Goal: Contribute content: Add original content to the website for others to see

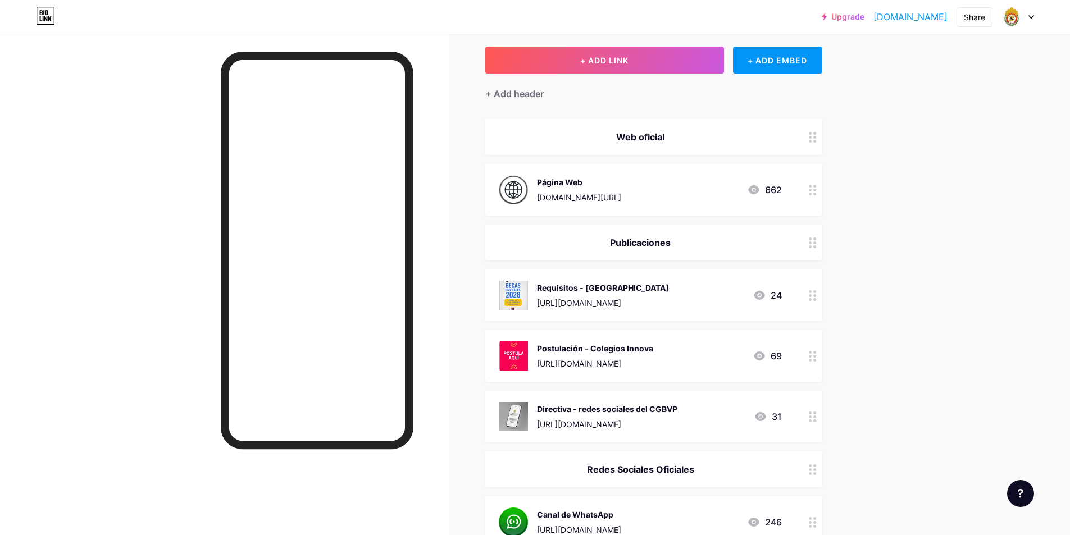
scroll to position [112, 0]
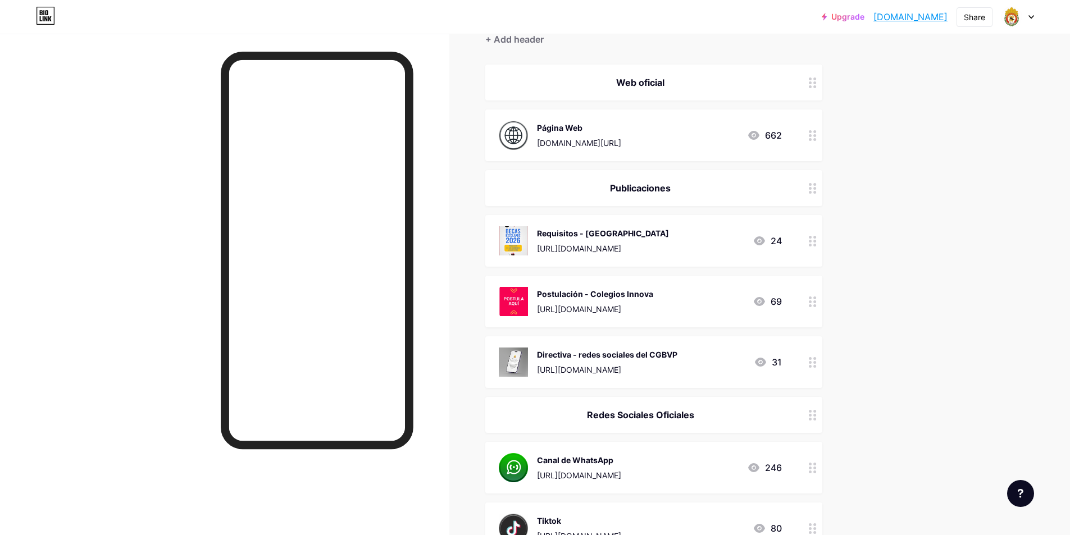
click at [810, 301] on div at bounding box center [812, 302] width 19 height 52
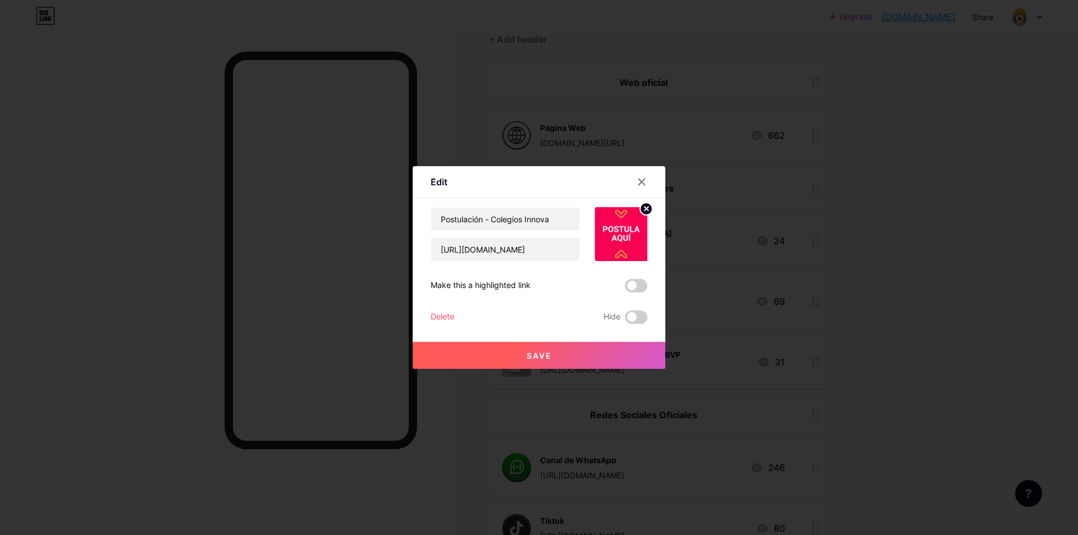
click at [440, 318] on div "Delete" at bounding box center [443, 317] width 24 height 13
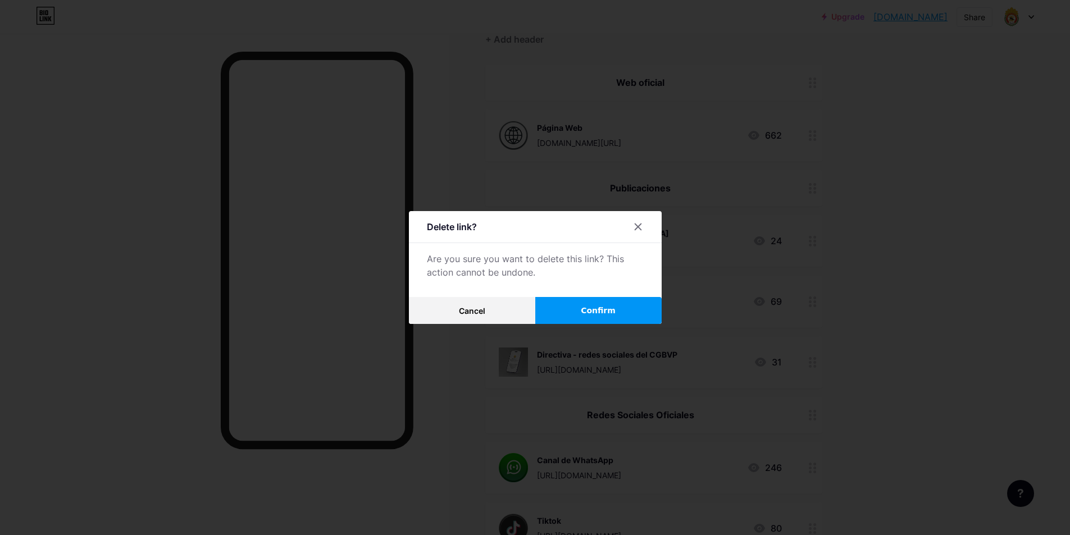
click at [583, 309] on span "Confirm" at bounding box center [598, 311] width 35 height 12
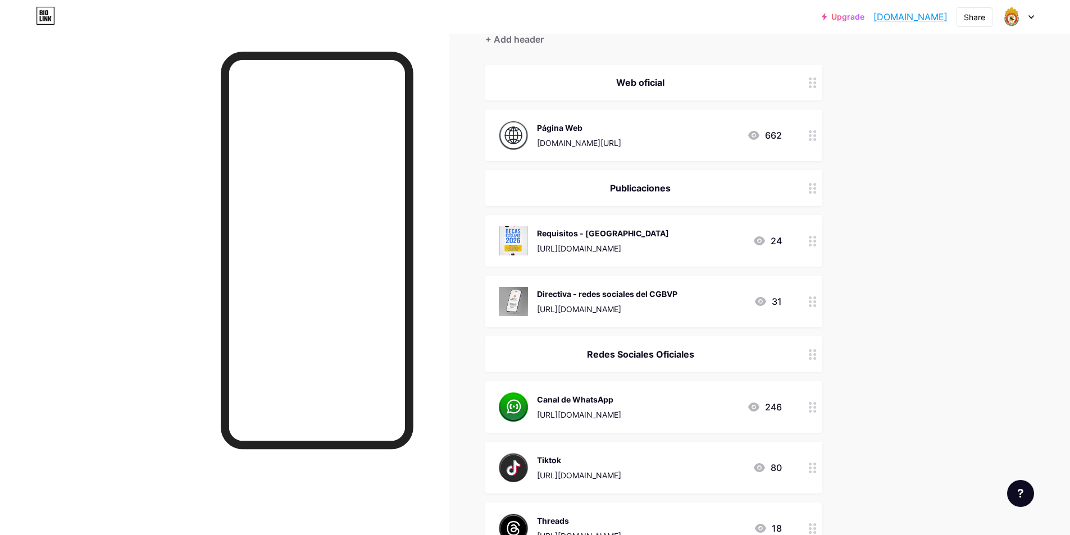
click at [807, 241] on div at bounding box center [812, 241] width 19 height 52
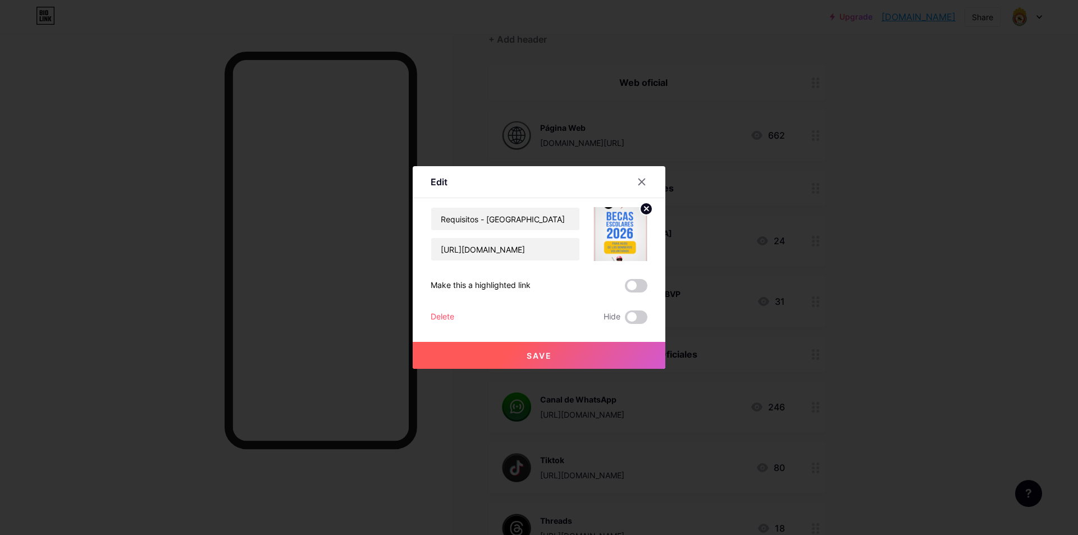
click at [438, 318] on div "Delete" at bounding box center [443, 317] width 24 height 13
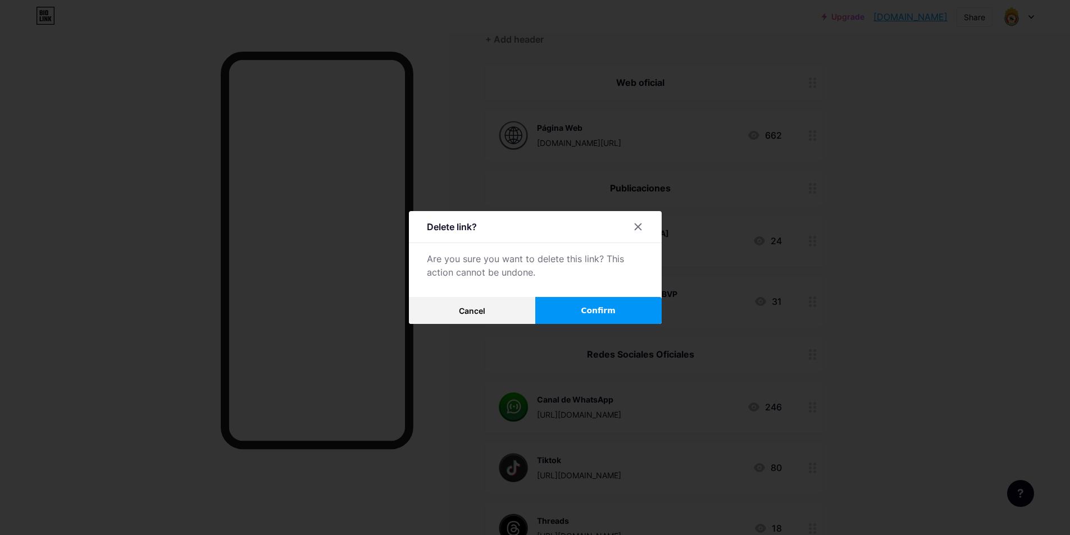
click at [617, 307] on button "Confirm" at bounding box center [598, 310] width 126 height 27
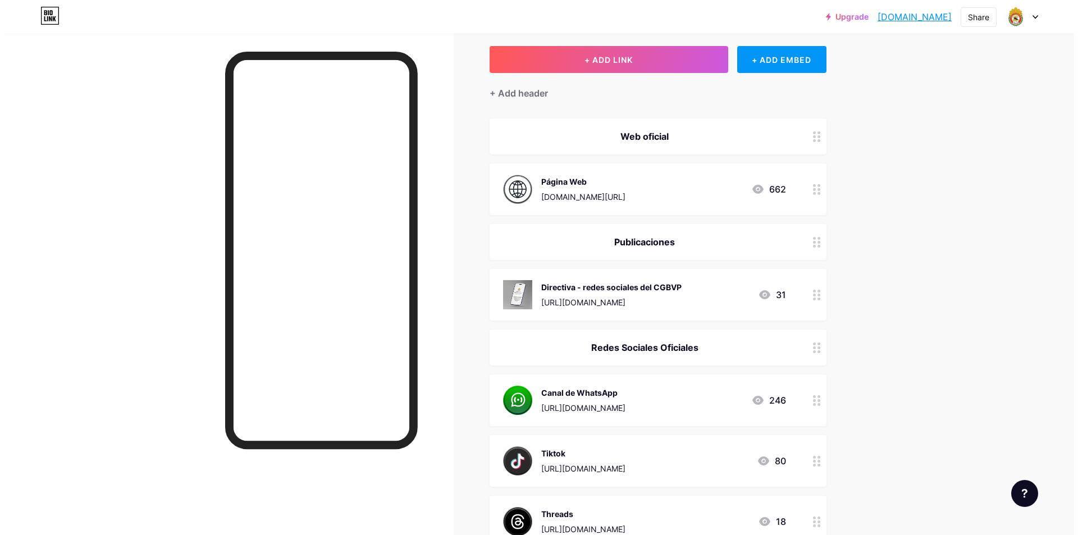
scroll to position [0, 0]
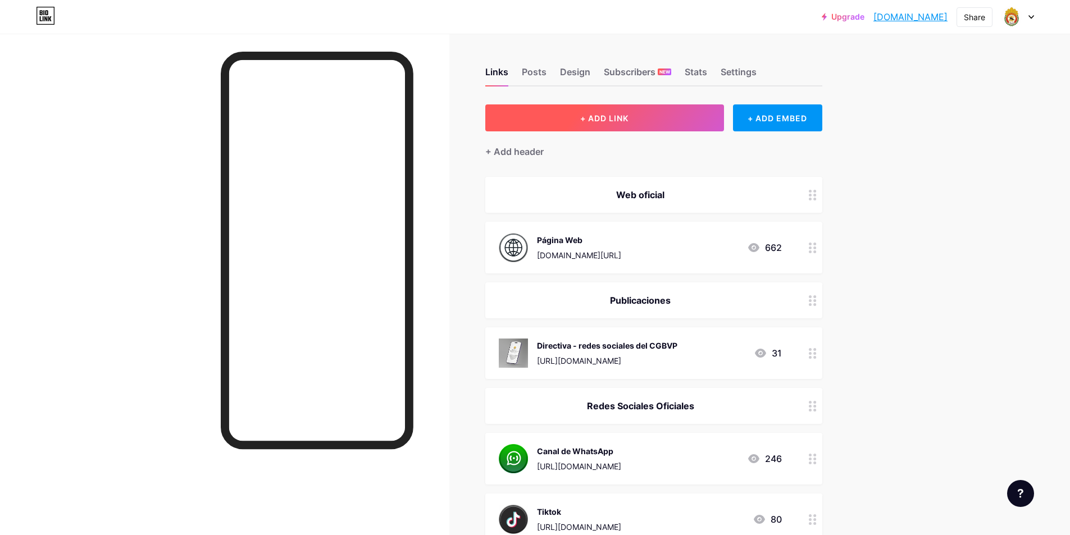
click at [645, 119] on button "+ ADD LINK" at bounding box center [604, 117] width 239 height 27
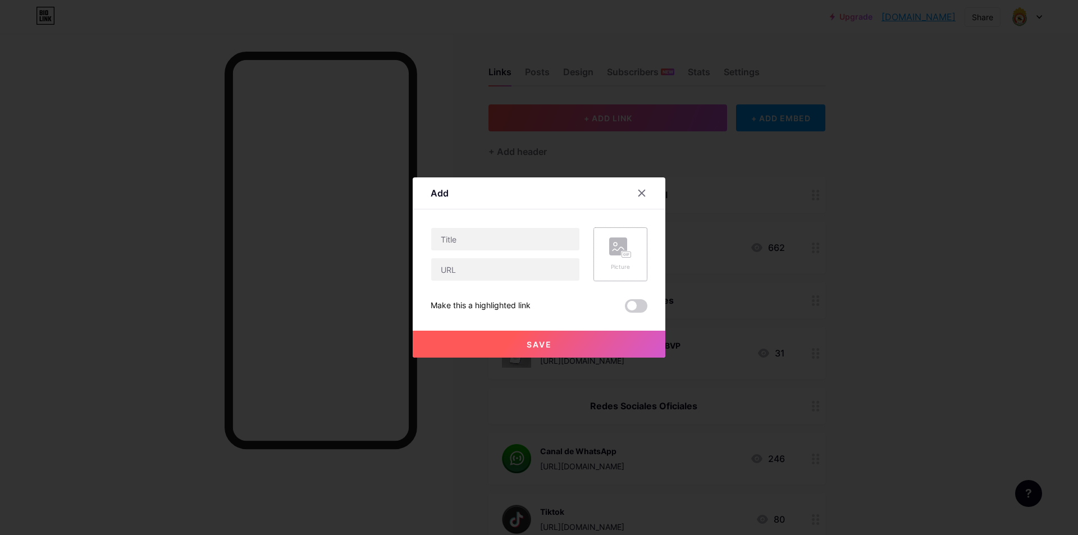
click at [613, 256] on icon at bounding box center [620, 248] width 22 height 21
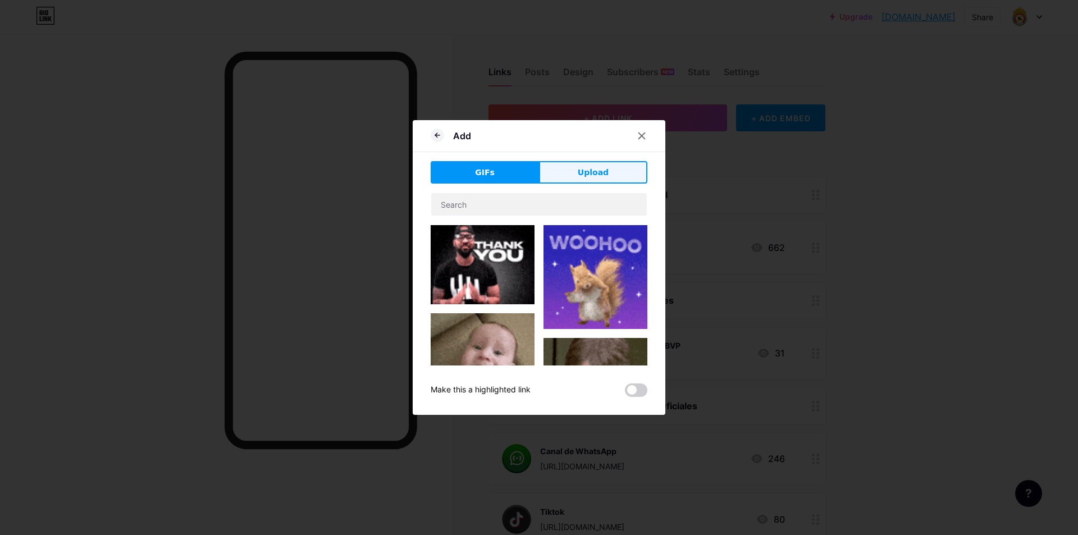
click at [585, 182] on button "Upload" at bounding box center [593, 172] width 108 height 22
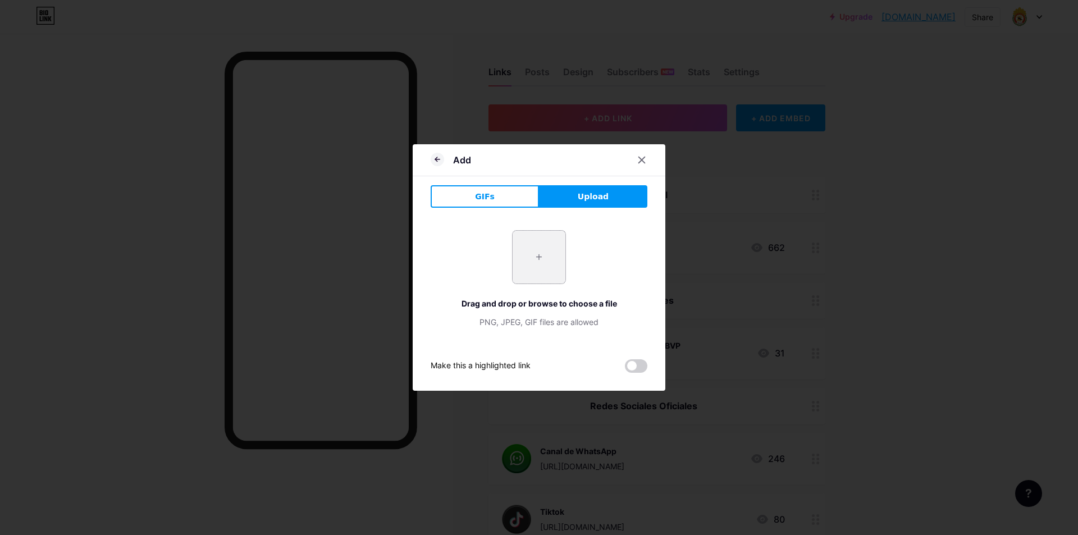
click at [531, 250] on input "file" at bounding box center [539, 257] width 53 height 53
type input "C:\fakepath\gestion-[PERSON_NAME].png"
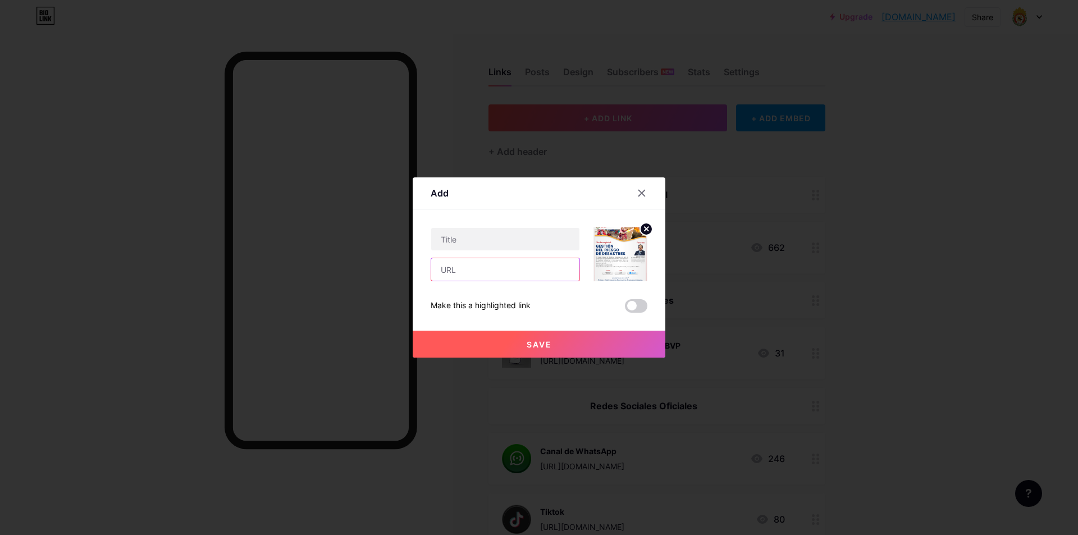
click at [481, 271] on input "text" at bounding box center [505, 269] width 148 height 22
click at [487, 273] on input "text" at bounding box center [505, 269] width 148 height 22
paste input "[URL][DOMAIN_NAME][SECURITY_DATA]"
drag, startPoint x: 458, startPoint y: 270, endPoint x: 392, endPoint y: 267, distance: 66.3
click at [392, 267] on div "Add Content YouTube Play YouTube video without leaving your page. ADD Vimeo Pla…" at bounding box center [539, 267] width 1078 height 535
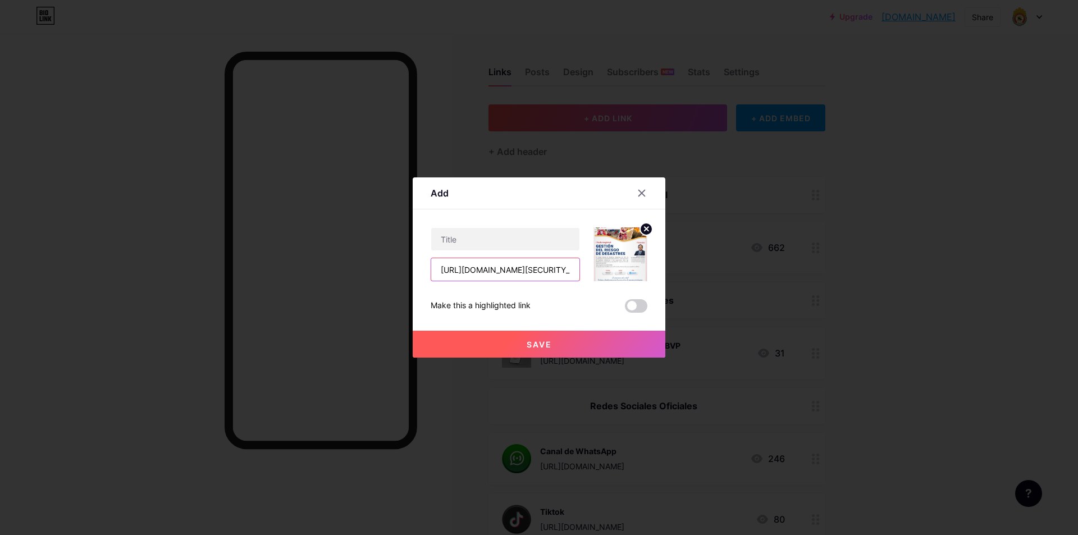
type input "[URL][DOMAIN_NAME][SECURITY_DATA]"
click at [551, 290] on div "[URL][DOMAIN_NAME][SECURITY_DATA] Make this a highlighted link Save" at bounding box center [539, 269] width 217 height 85
click at [498, 239] on input "text" at bounding box center [505, 239] width 148 height 22
type input "[PERSON_NAME] magistral: GRD"
click at [536, 342] on span "Save" at bounding box center [539, 345] width 25 height 10
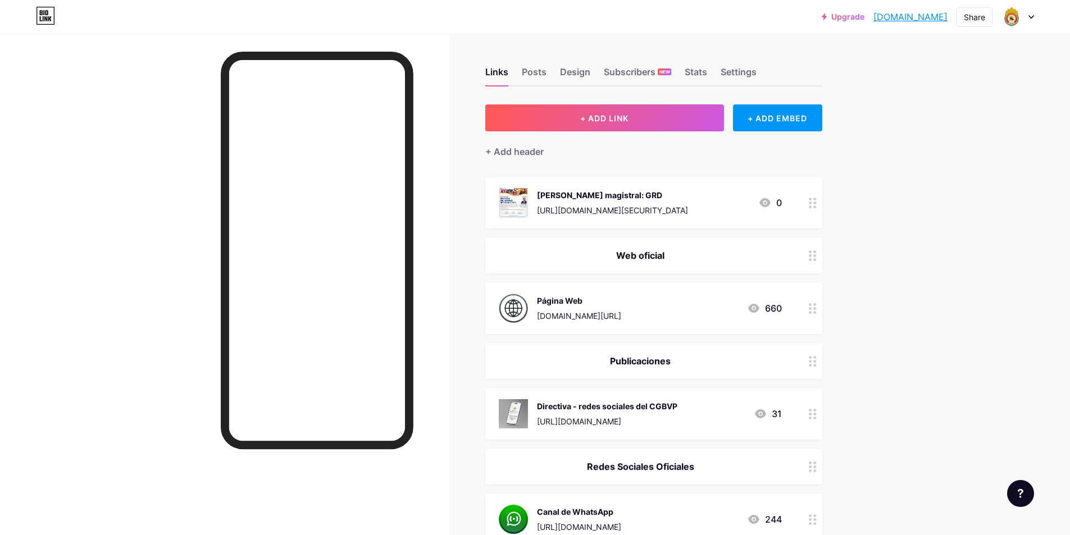
drag, startPoint x: 714, startPoint y: 203, endPoint x: 831, endPoint y: 271, distance: 135.6
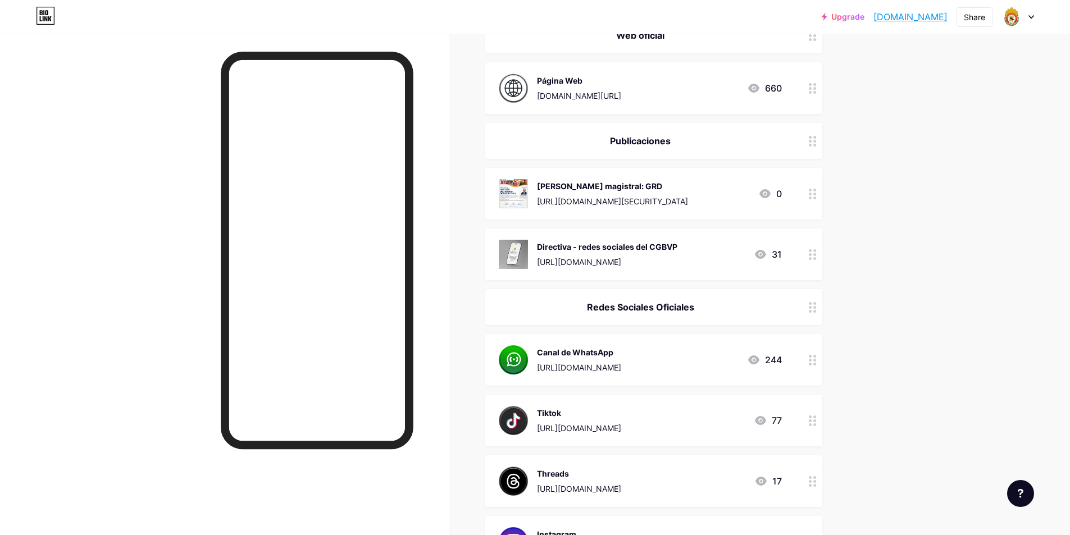
scroll to position [56, 0]
